Goal: Task Accomplishment & Management: Use online tool/utility

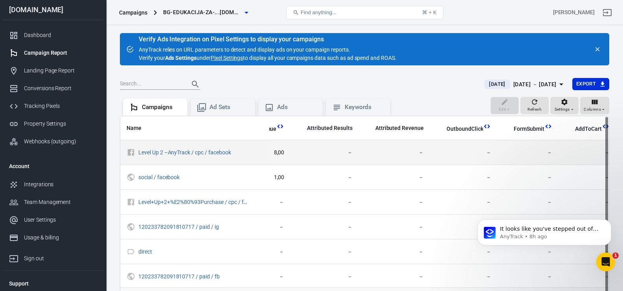
scroll to position [0, 390]
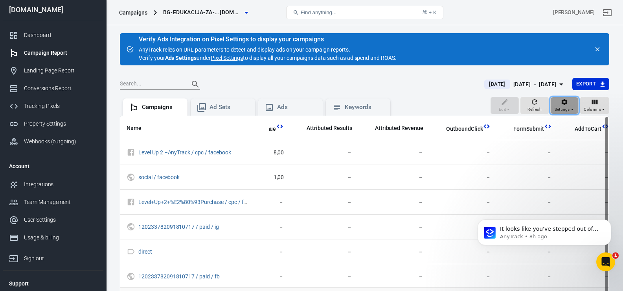
click at [565, 108] on span "Settings" at bounding box center [562, 109] width 15 height 7
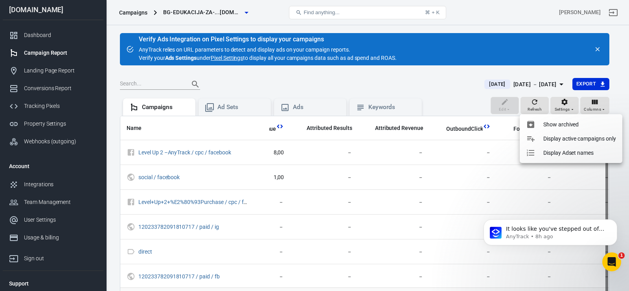
click at [598, 105] on div at bounding box center [314, 145] width 629 height 291
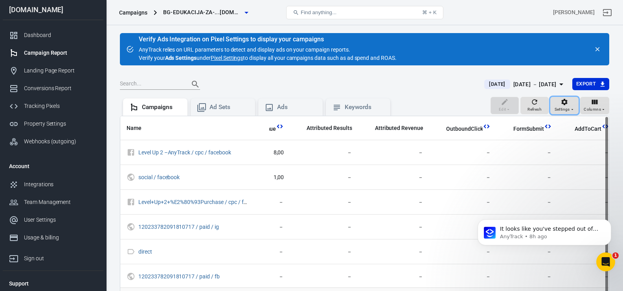
scroll to position [0, 384]
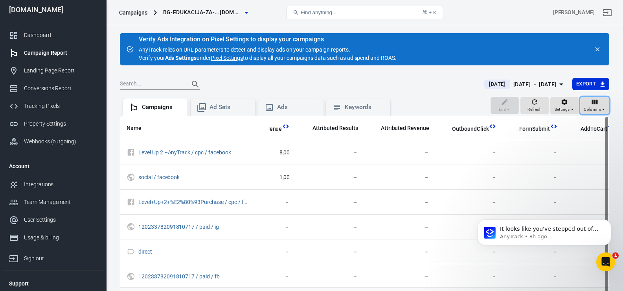
click at [598, 105] on icon "button" at bounding box center [595, 102] width 8 height 8
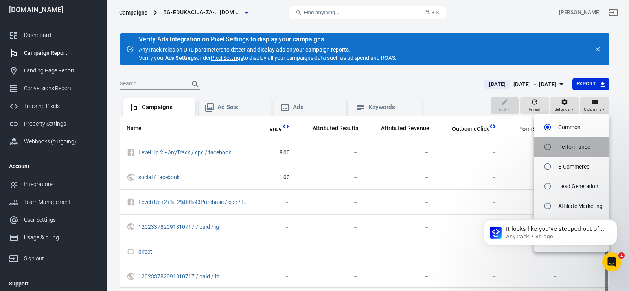
click at [575, 146] on p "Performance" at bounding box center [573, 147] width 31 height 8
radio input "false"
radio input "true"
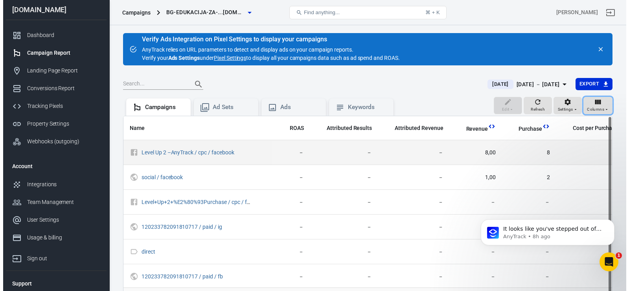
scroll to position [0, 268]
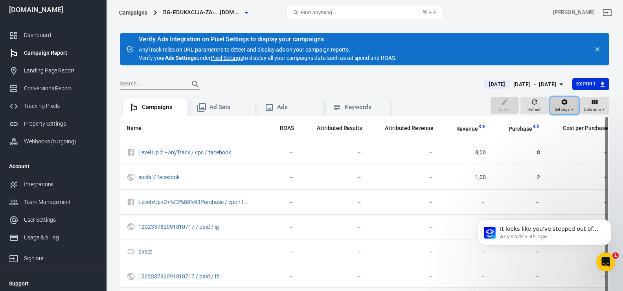
click at [564, 109] on span "Settings" at bounding box center [562, 109] width 15 height 7
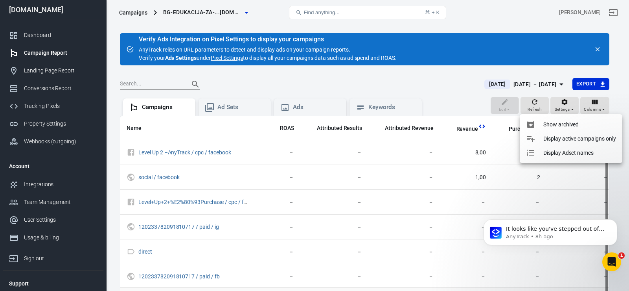
click at [554, 143] on li "Display active campaigns only" at bounding box center [571, 138] width 103 height 14
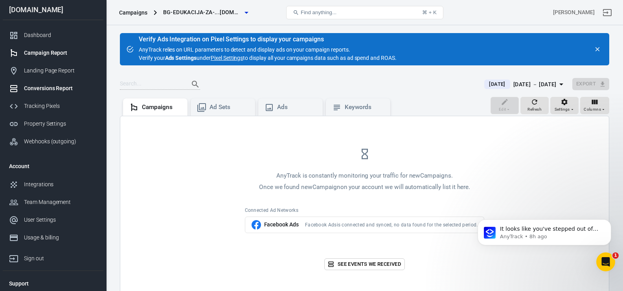
click at [42, 88] on div "Conversions Report" at bounding box center [60, 88] width 73 height 8
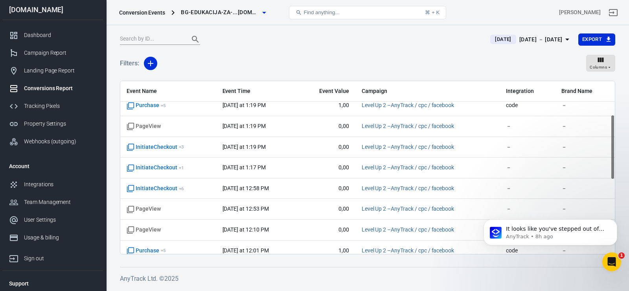
scroll to position [89, 0]
click at [549, 230] on span "It looks like you've stepped out of the chat so I will close the conversation. …" at bounding box center [555, 244] width 98 height 38
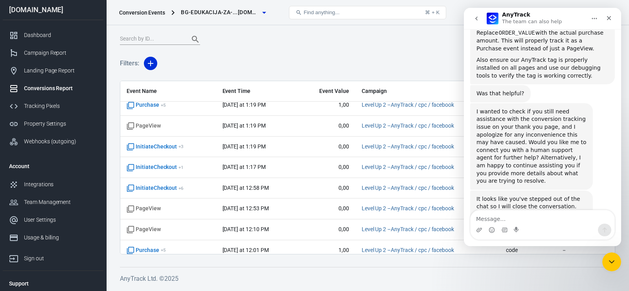
scroll to position [637, 0]
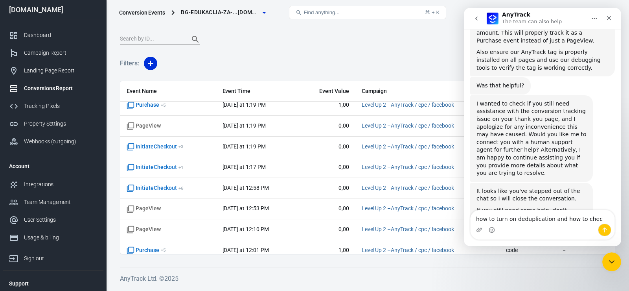
type textarea "how to turn on deduplication and how to check"
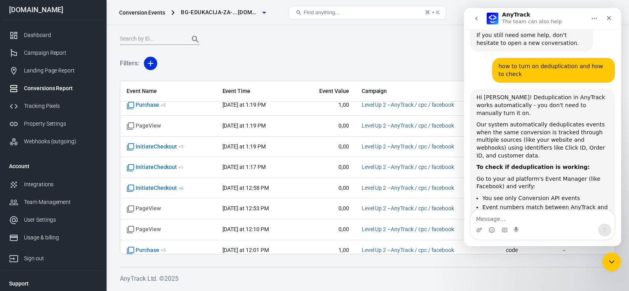
scroll to position [833, 0]
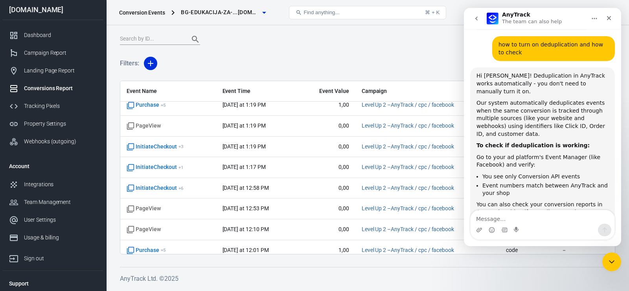
click at [275, 49] on div "Today Sep 27 － Sep 27, 2025 Export" at bounding box center [368, 42] width 496 height 19
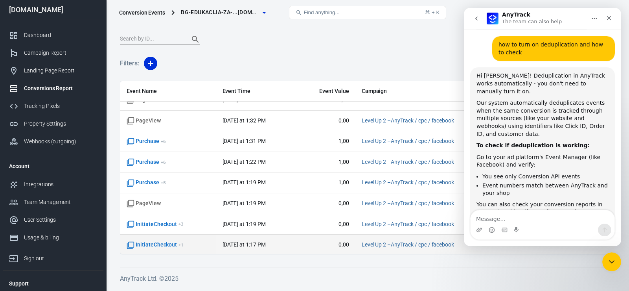
scroll to position [0, 0]
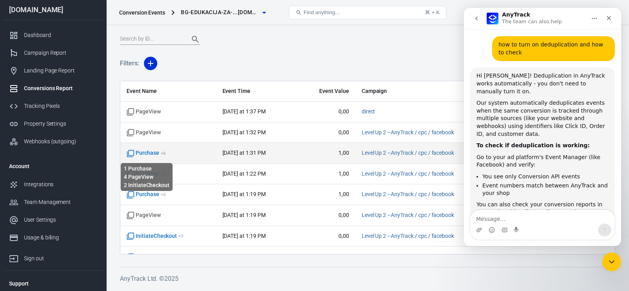
click at [153, 152] on span "Purchase + 6" at bounding box center [146, 153] width 39 height 8
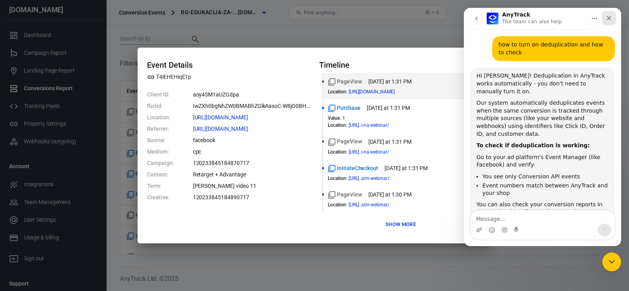
click at [610, 20] on icon "Close" at bounding box center [609, 18] width 6 height 6
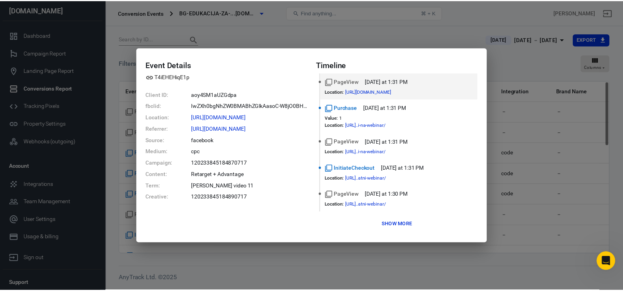
scroll to position [838, 0]
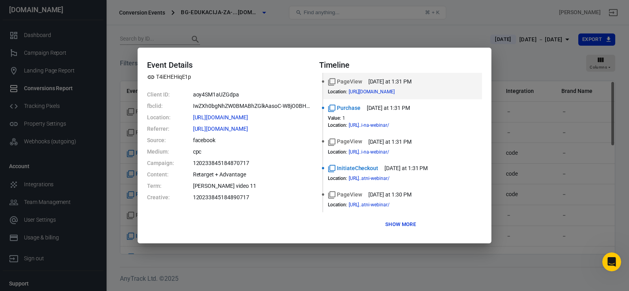
click at [399, 227] on button "Show more" at bounding box center [400, 224] width 35 height 12
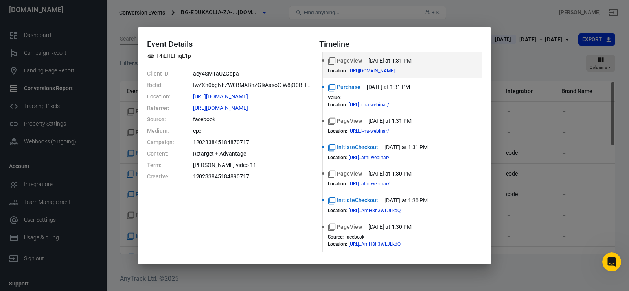
click at [546, 56] on div "Event Details T4iEHEHiqE1p Client ID: aoy4SM1aUZGdpa fbclid: IwZXh0bgNhZW0BMABh…" at bounding box center [314, 145] width 629 height 291
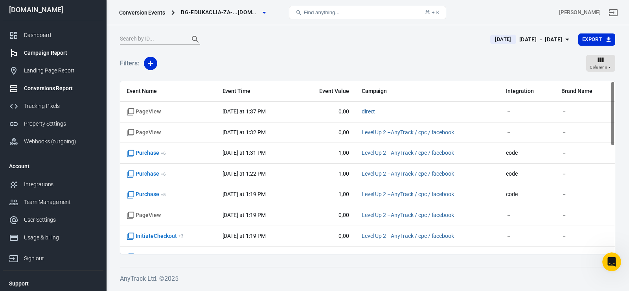
click at [55, 50] on div "Campaign Report" at bounding box center [60, 53] width 73 height 8
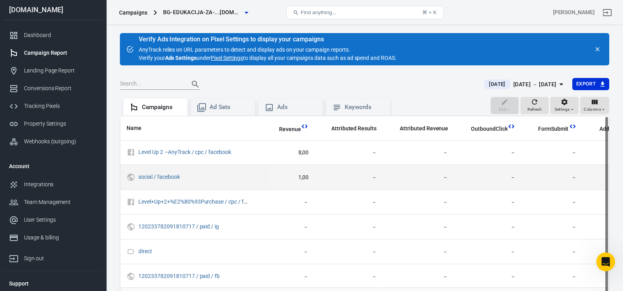
scroll to position [0, 390]
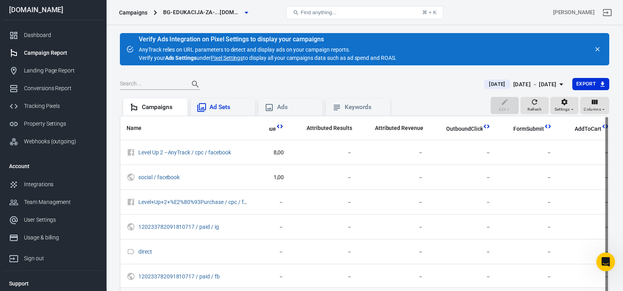
click at [229, 111] on div "Ad Sets" at bounding box center [229, 107] width 39 height 8
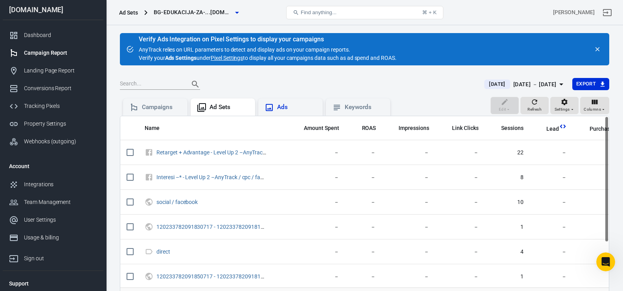
click at [299, 103] on div "Ads" at bounding box center [296, 107] width 39 height 8
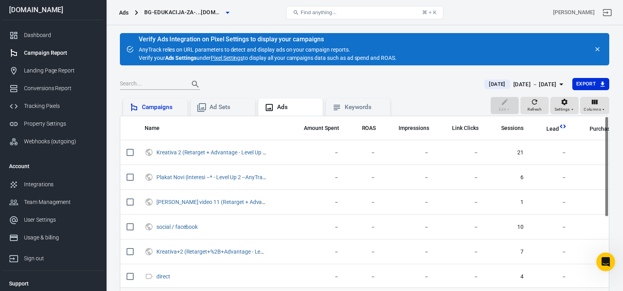
click at [170, 111] on div "Campaigns" at bounding box center [161, 107] width 39 height 8
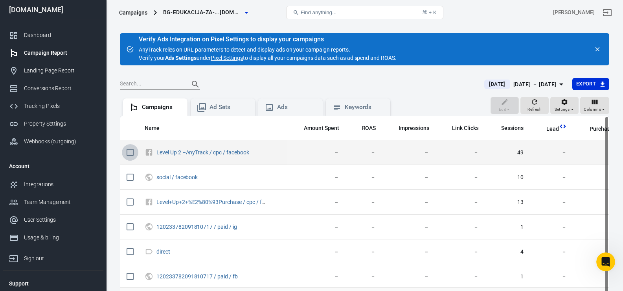
click at [130, 153] on input "scrollable content" at bounding box center [130, 152] width 17 height 17
checkbox input "true"
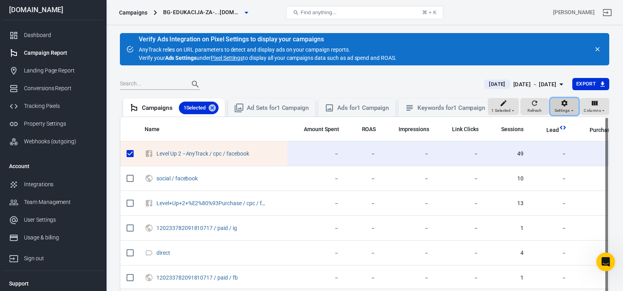
click at [567, 114] on span "Settings" at bounding box center [562, 110] width 15 height 7
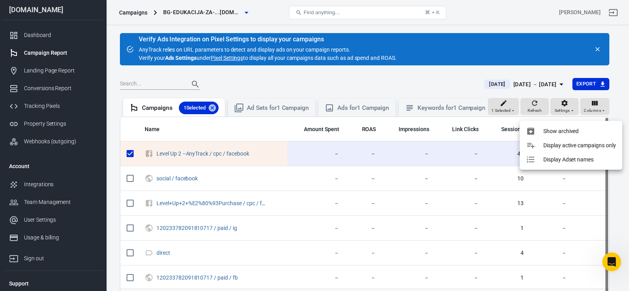
click at [597, 114] on div at bounding box center [314, 145] width 629 height 291
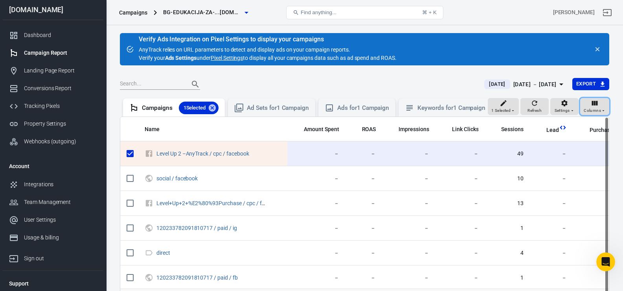
click at [597, 114] on span "Columns" at bounding box center [592, 110] width 17 height 7
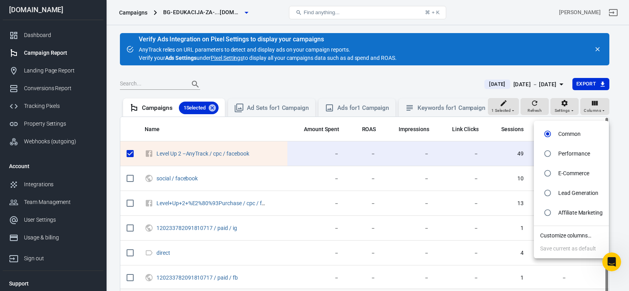
click at [562, 173] on p "E-Commerce" at bounding box center [573, 173] width 31 height 8
radio input "false"
radio input "true"
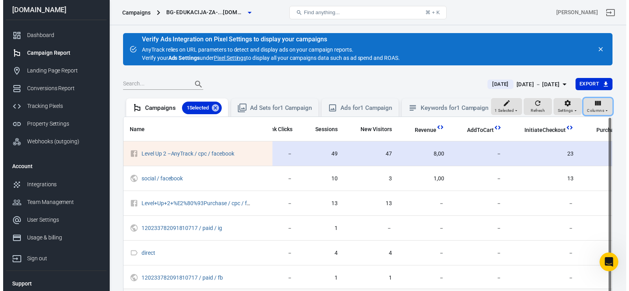
scroll to position [0, 98]
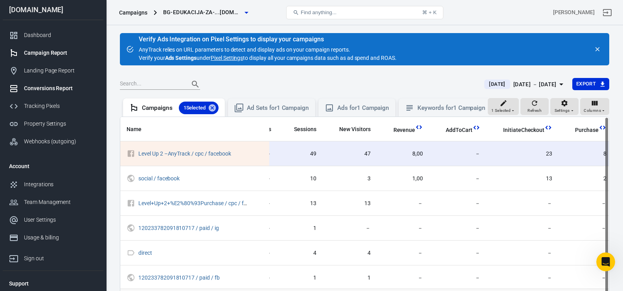
click at [51, 83] on link "Conversions Report" at bounding box center [53, 88] width 101 height 18
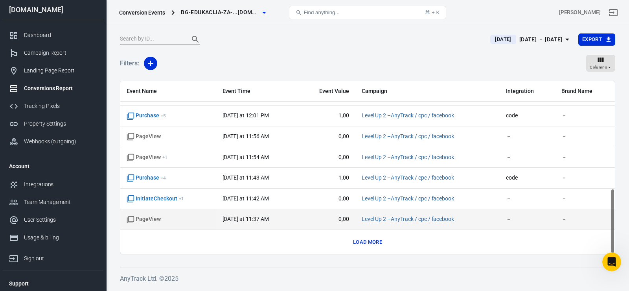
scroll to position [286, 0]
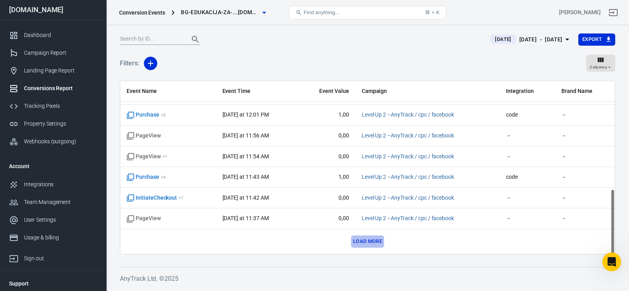
click at [364, 241] on button "Load more" at bounding box center [367, 241] width 33 height 12
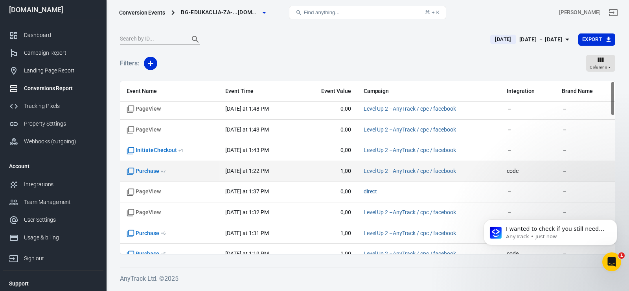
scroll to position [0, 0]
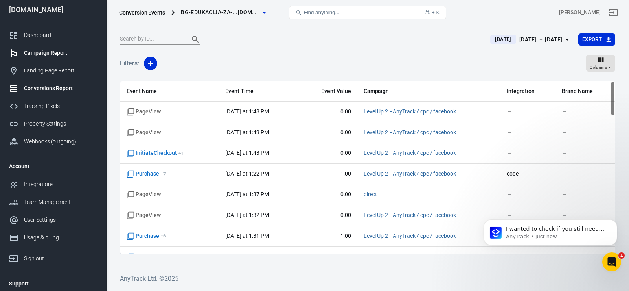
click at [55, 48] on link "Campaign Report" at bounding box center [53, 53] width 101 height 18
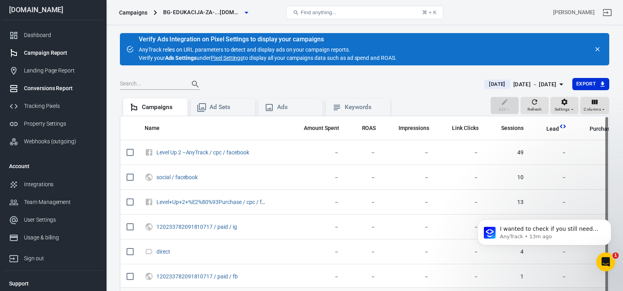
click at [56, 89] on div "Conversions Report" at bounding box center [60, 88] width 73 height 8
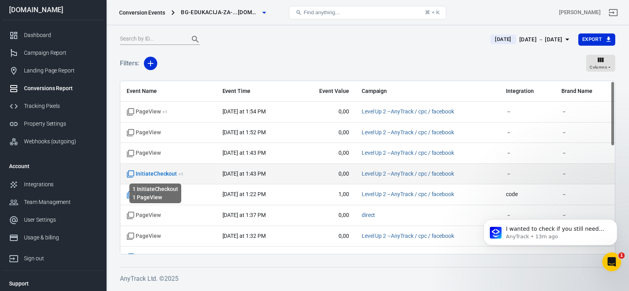
click at [161, 173] on span "InitiateCheckout + 1" at bounding box center [155, 174] width 57 height 8
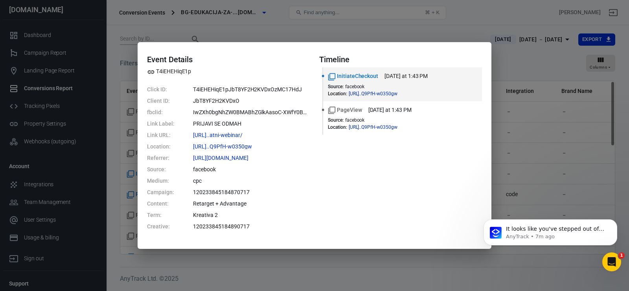
scroll to position [962, 0]
click at [611, 254] on div "Open Intercom Messenger" at bounding box center [611, 260] width 26 height 26
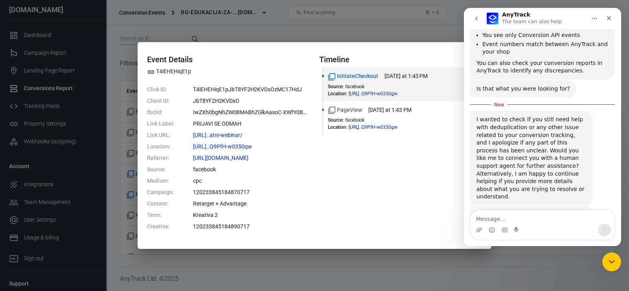
scroll to position [975, 0]
click at [353, 168] on div "Timeline InitiateCheckout today at 1:43 PM Source : facebook Location : https:/…" at bounding box center [400, 145] width 163 height 181
click at [382, 172] on div "Timeline InitiateCheckout today at 1:43 PM Source : facebook Location : https:/…" at bounding box center [400, 145] width 163 height 181
click at [609, 20] on icon "Close" at bounding box center [609, 18] width 6 height 6
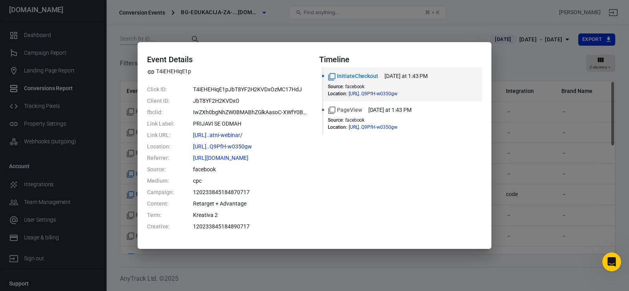
click at [433, 24] on div "Event Details T4iEHEHiqE1p Click ID: T4iEHEHiqE1pJbT8YF2H2KVDxOzMC17HdJ Client …" at bounding box center [314, 145] width 629 height 291
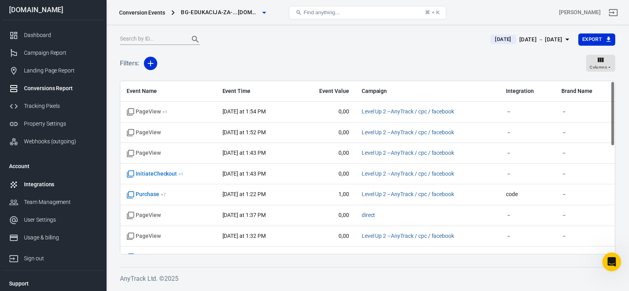
click at [39, 184] on div "Integrations" at bounding box center [60, 184] width 73 height 8
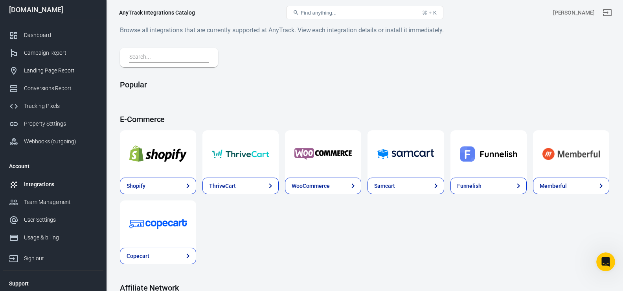
click at [148, 60] on input "text" at bounding box center [167, 57] width 76 height 10
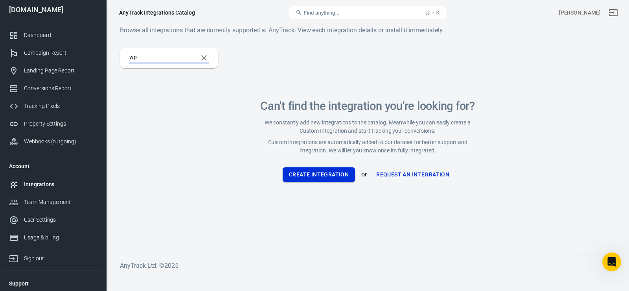
type input "wp"
click at [323, 179] on button "Create Integration" at bounding box center [319, 174] width 72 height 15
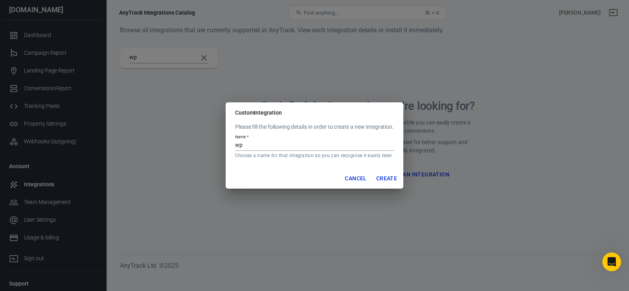
click at [260, 146] on input "wp" at bounding box center [314, 145] width 159 height 10
type input "wp form"
click at [387, 179] on button "Create" at bounding box center [386, 178] width 27 height 15
click at [384, 178] on button "Create" at bounding box center [386, 178] width 27 height 15
click at [387, 181] on button "Create" at bounding box center [386, 178] width 27 height 15
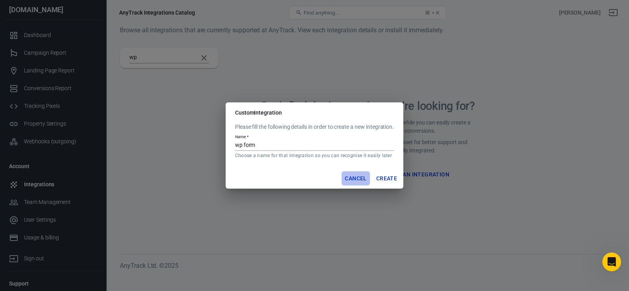
click at [361, 177] on button "Cancel" at bounding box center [356, 178] width 28 height 15
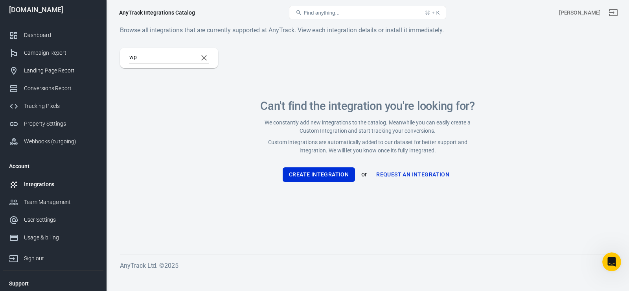
click at [167, 54] on input "wp" at bounding box center [160, 58] width 62 height 10
type input "w"
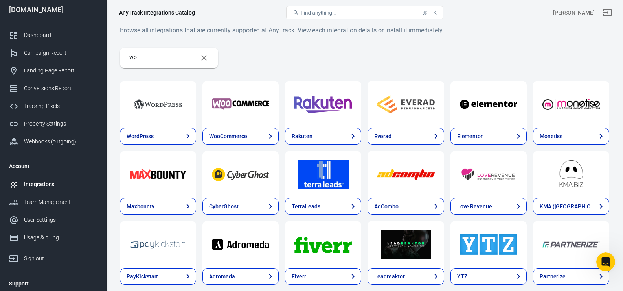
type input "wo"
click at [171, 122] on div at bounding box center [158, 104] width 76 height 47
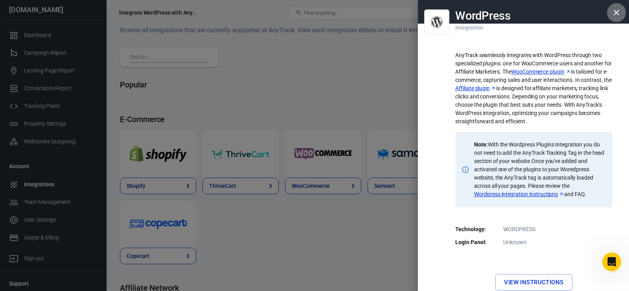
click at [614, 11] on icon "button" at bounding box center [617, 13] width 6 height 6
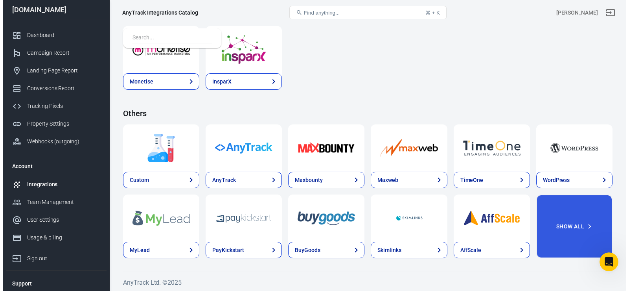
scroll to position [1214, 0]
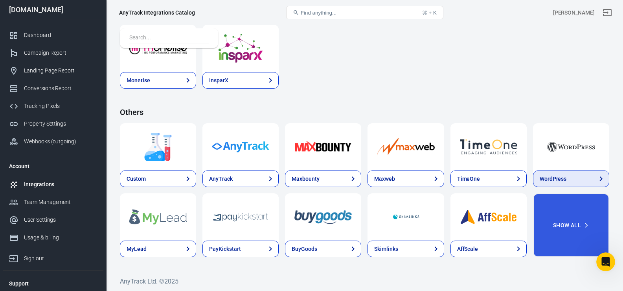
click at [562, 175] on div "WordPress" at bounding box center [553, 179] width 27 height 8
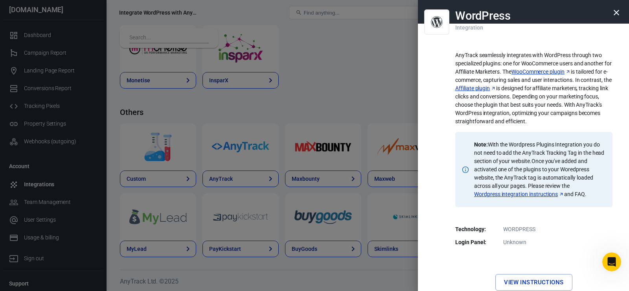
click at [496, 88] on link "Affiliate plugin" at bounding box center [475, 88] width 41 height 8
